Goal: Navigation & Orientation: Find specific page/section

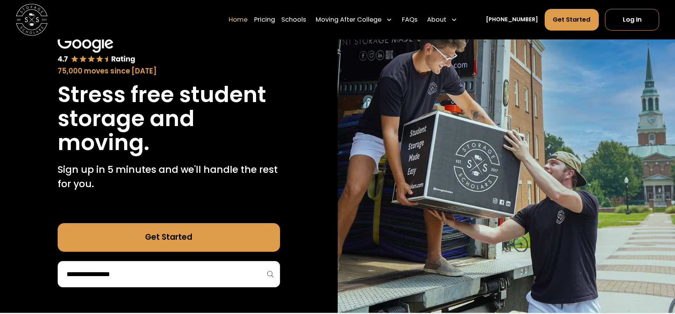
scroll to position [55, 0]
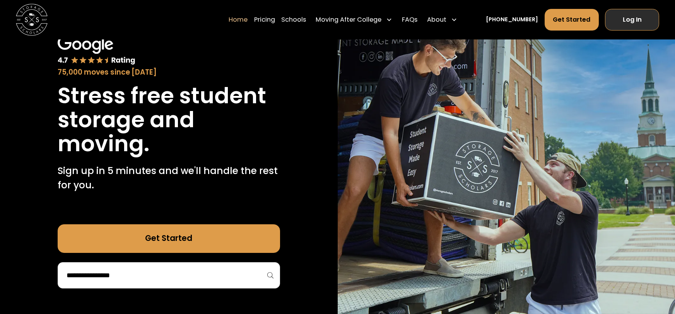
click at [631, 21] on link "Log In" at bounding box center [632, 19] width 54 height 21
click at [570, 22] on link "Get Started" at bounding box center [572, 19] width 54 height 21
click at [275, 18] on link "Pricing" at bounding box center [264, 20] width 21 height 22
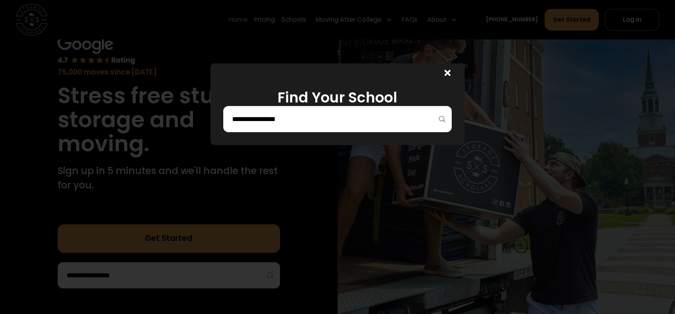
click at [309, 22] on div at bounding box center [337, 157] width 675 height 314
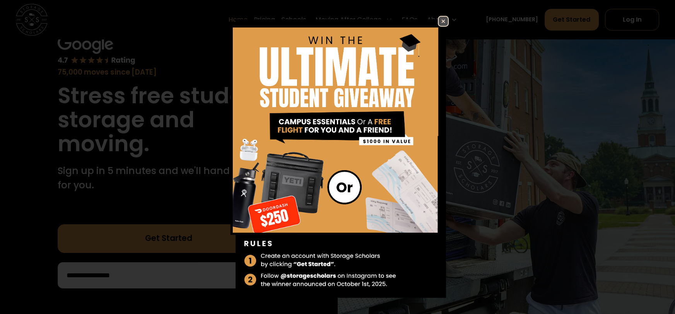
click at [438, 17] on link at bounding box center [443, 21] width 11 height 11
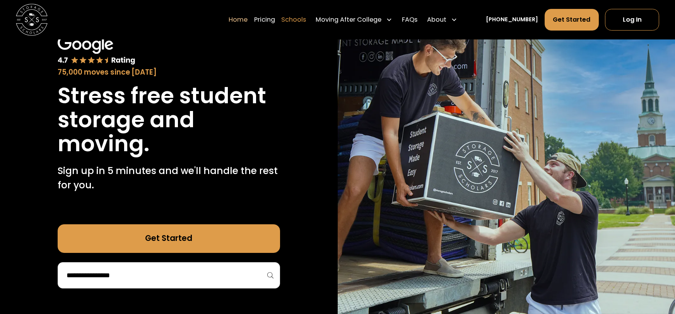
click at [301, 14] on link "Schools" at bounding box center [293, 20] width 25 height 22
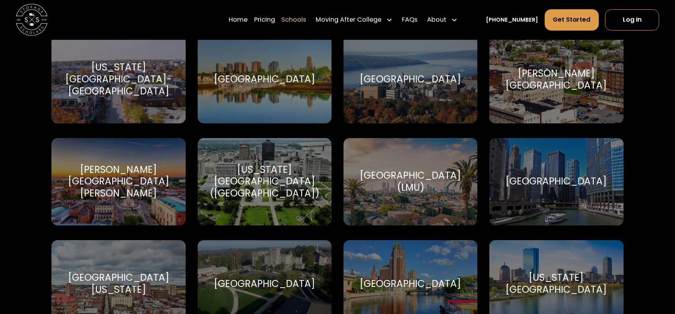
scroll to position [1789, 0]
